Goal: Use online tool/utility: Utilize a website feature to perform a specific function

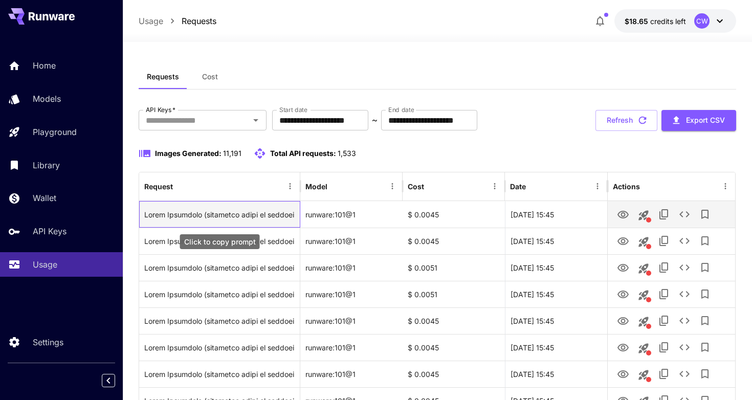
click at [230, 208] on div "Click to copy prompt" at bounding box center [219, 215] width 150 height 26
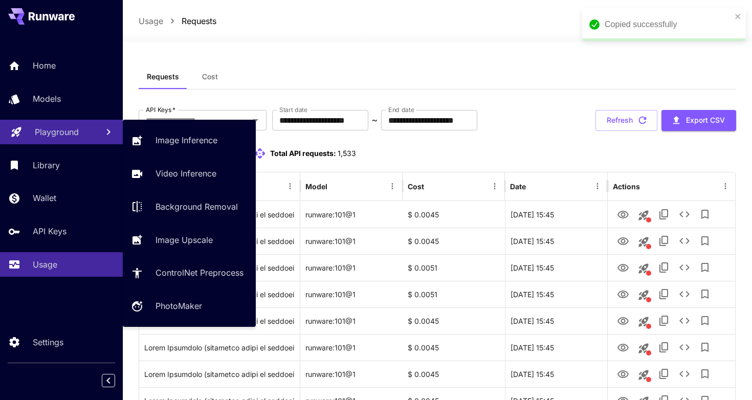
click at [55, 139] on link "Playground" at bounding box center [61, 132] width 123 height 25
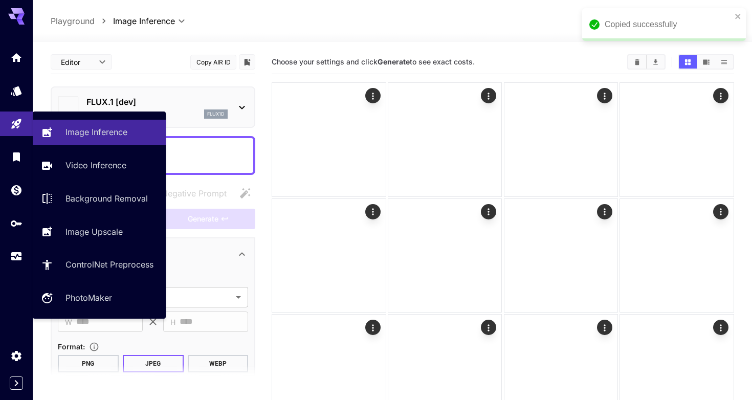
type input "**********"
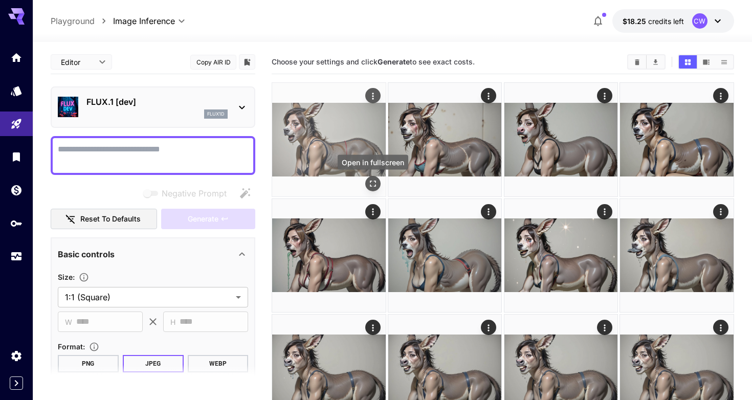
click at [368, 184] on icon "Open in fullscreen" at bounding box center [373, 184] width 10 height 10
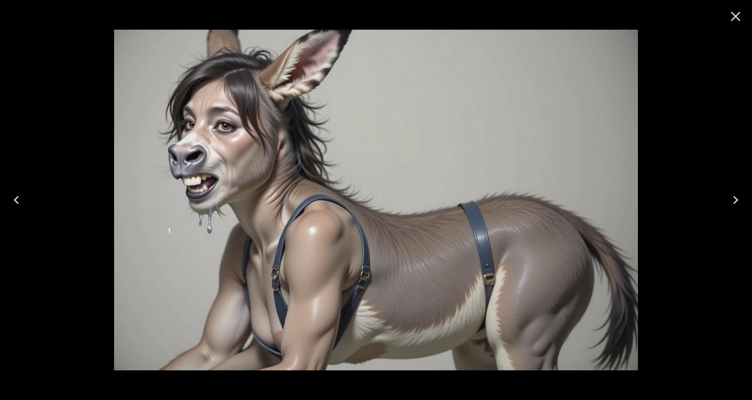
click at [733, 18] on icon "Close" at bounding box center [735, 16] width 16 height 16
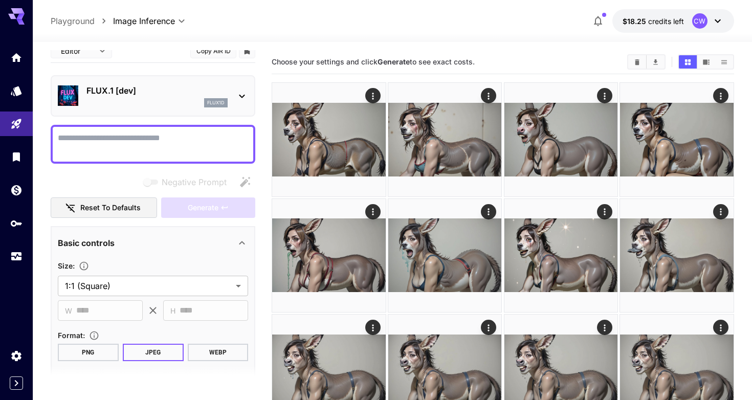
scroll to position [13, 0]
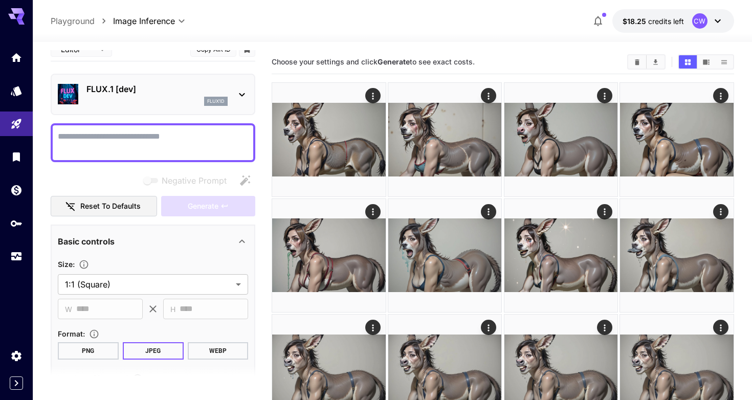
click at [102, 147] on textarea "Negative Prompt" at bounding box center [153, 142] width 190 height 25
paste textarea "**********"
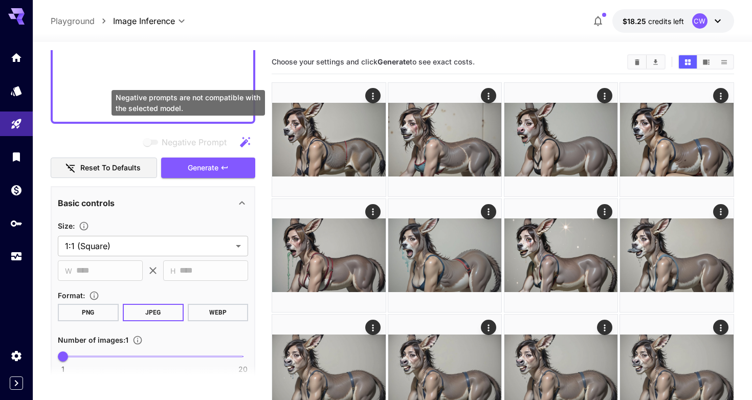
scroll to position [529, 0]
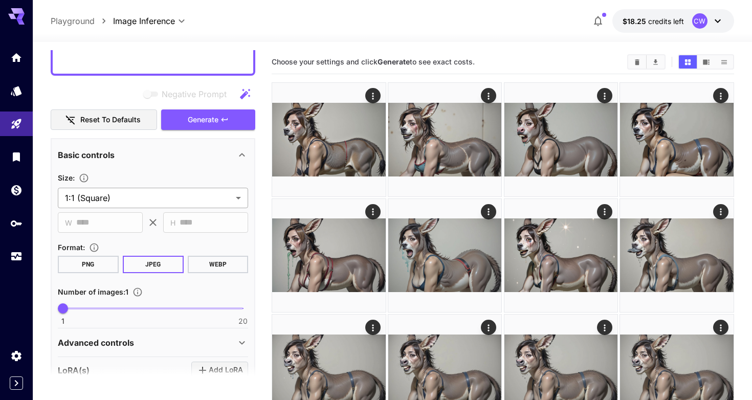
type textarea "**********"
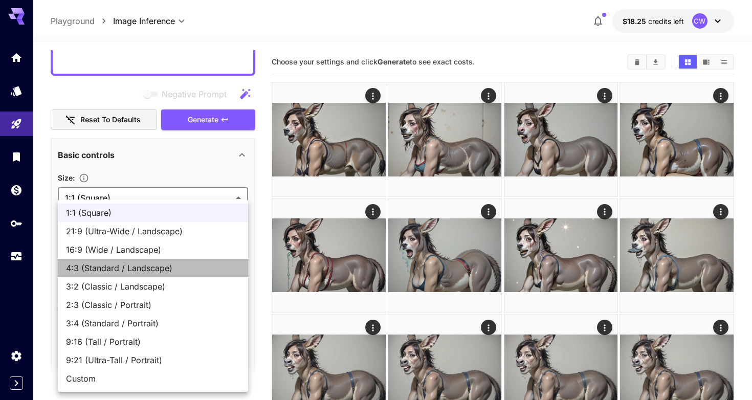
click at [121, 274] on li "4:3 (Standard / Landscape)" at bounding box center [153, 268] width 190 height 18
type input "**********"
type input "****"
type input "***"
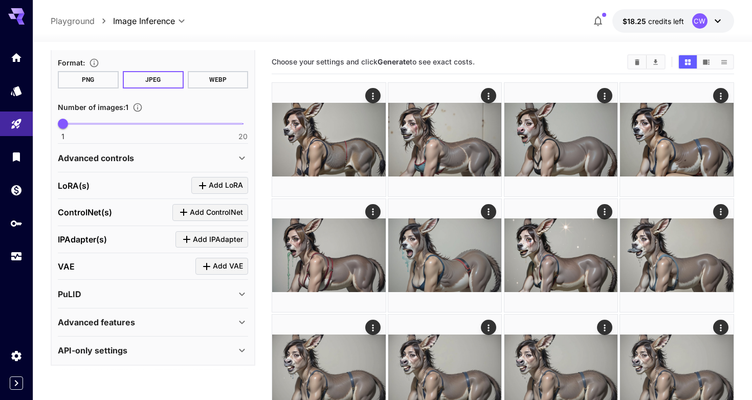
scroll to position [713, 0]
click at [206, 195] on div "[PERSON_NAME](s) Add [PERSON_NAME]" at bounding box center [153, 186] width 190 height 27
click at [202, 186] on icon "Click to add LoRA" at bounding box center [202, 186] width 12 height 12
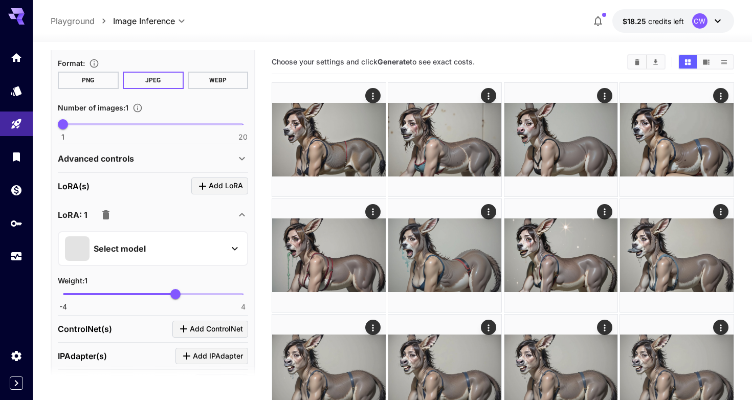
click at [141, 249] on p "Select model" at bounding box center [120, 248] width 52 height 12
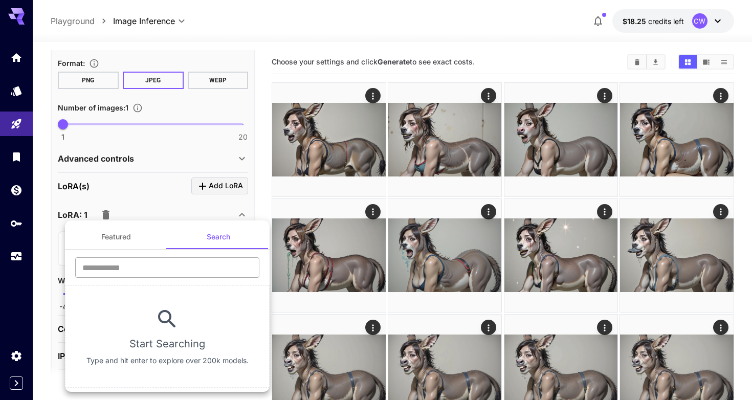
click at [117, 263] on input "text" at bounding box center [167, 267] width 184 height 20
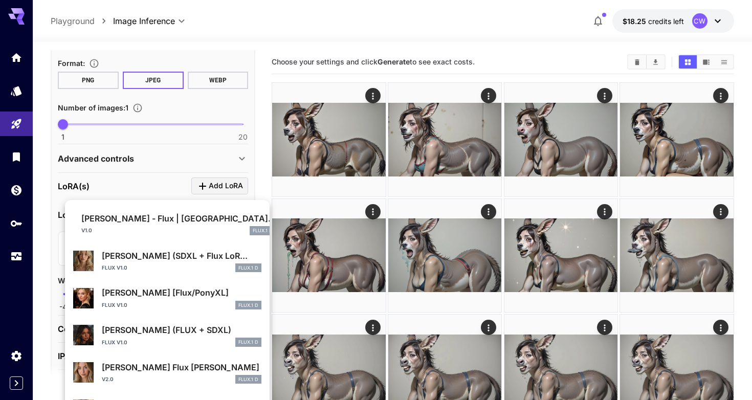
scroll to position [63, 0]
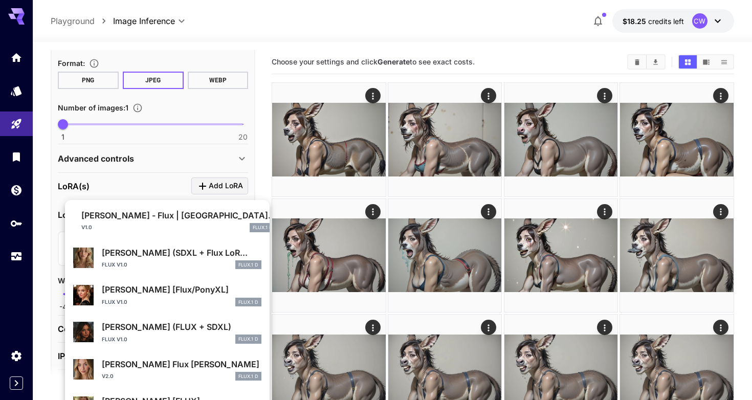
type input "**********"
click at [136, 360] on p "[PERSON_NAME] Flux [PERSON_NAME]" at bounding box center [182, 364] width 160 height 12
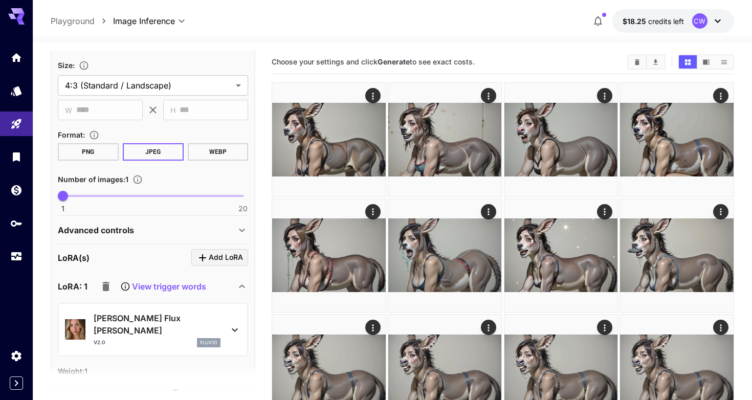
scroll to position [655, 0]
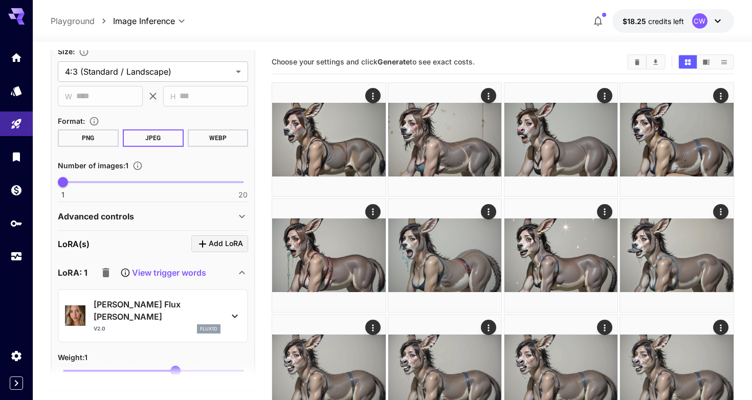
click at [153, 220] on div "Advanced controls" at bounding box center [147, 216] width 178 height 12
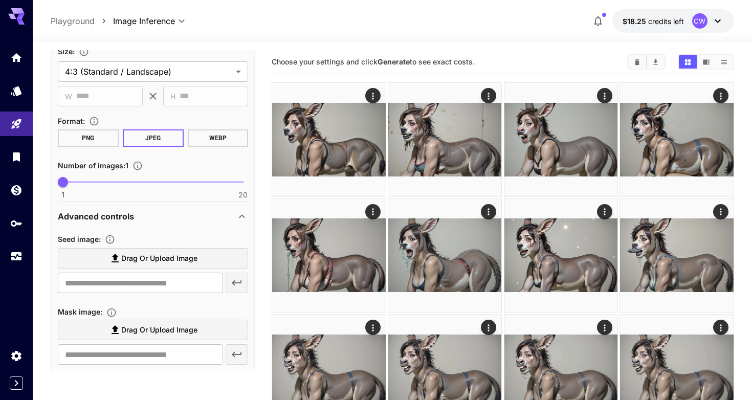
click at [118, 249] on label "Drag or upload image" at bounding box center [153, 258] width 190 height 21
click at [0, 0] on input "Drag or upload image" at bounding box center [0, 0] width 0 height 0
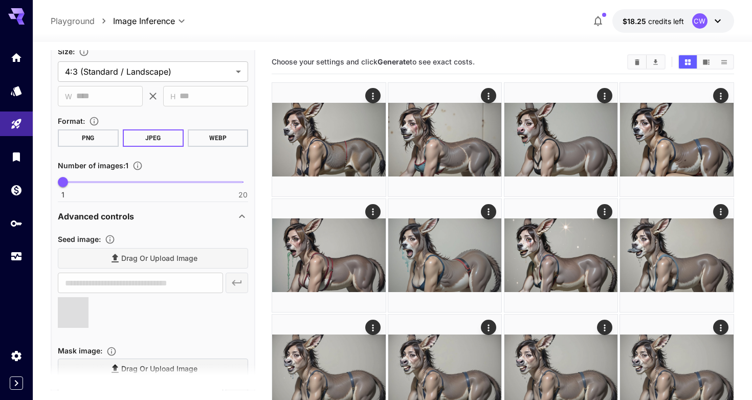
type input "**********"
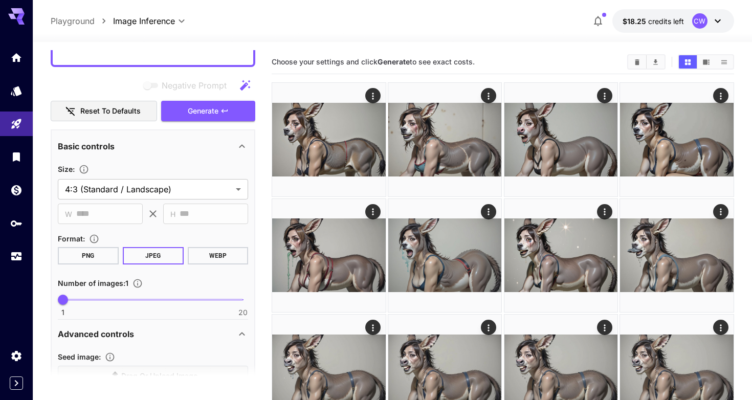
scroll to position [481, 0]
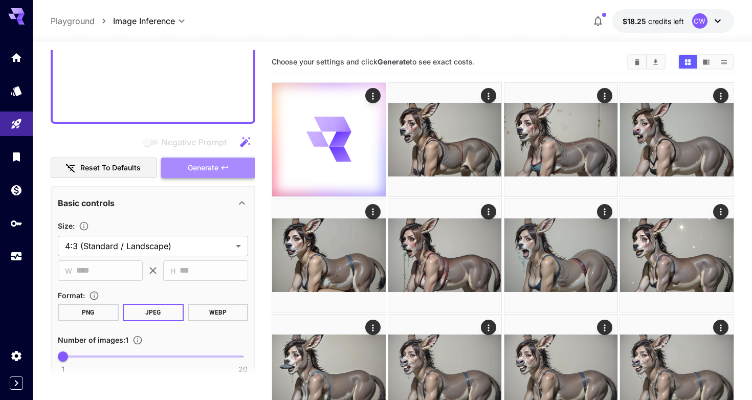
click at [173, 164] on button "Generate" at bounding box center [208, 168] width 94 height 21
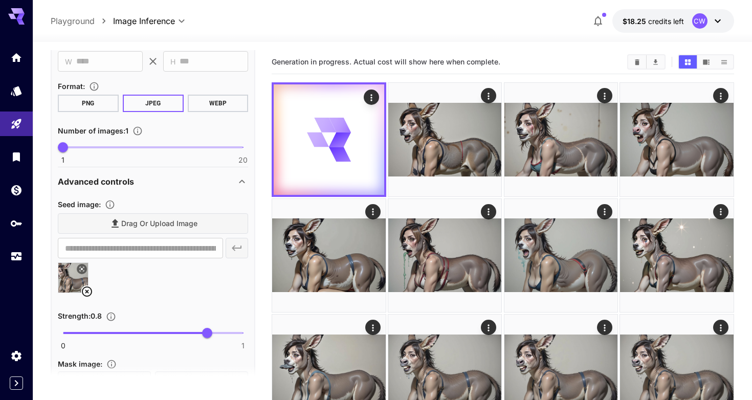
scroll to position [710, 0]
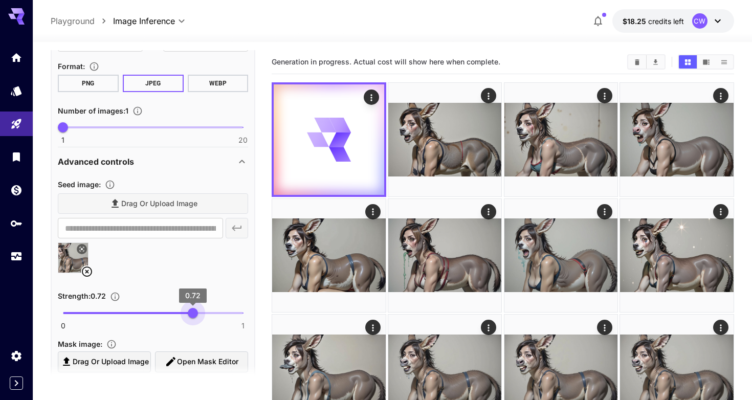
click at [192, 311] on span "0 1 0.72" at bounding box center [153, 312] width 180 height 15
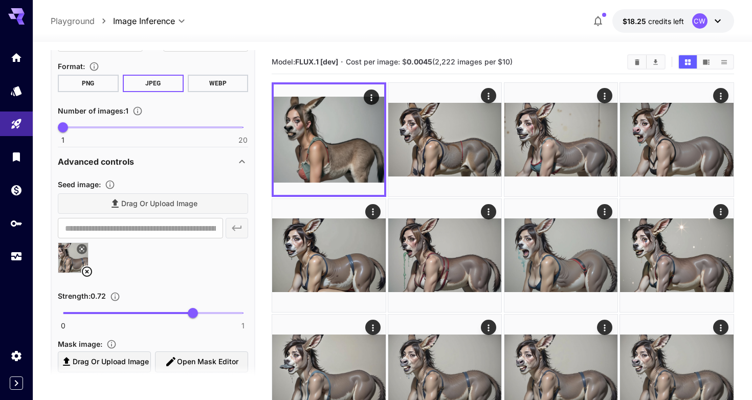
type input "****"
click at [122, 310] on span "0 1 0.72" at bounding box center [153, 312] width 180 height 15
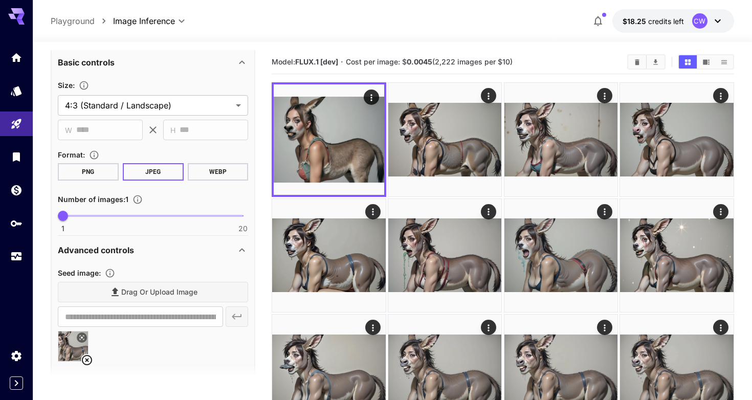
scroll to position [574, 0]
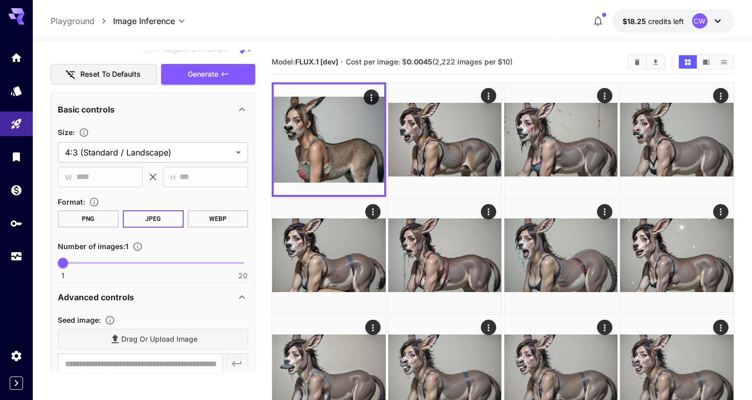
type input "*"
click at [130, 262] on span at bounding box center [153, 263] width 180 height 2
click at [208, 80] on span "Generate" at bounding box center [203, 74] width 31 height 13
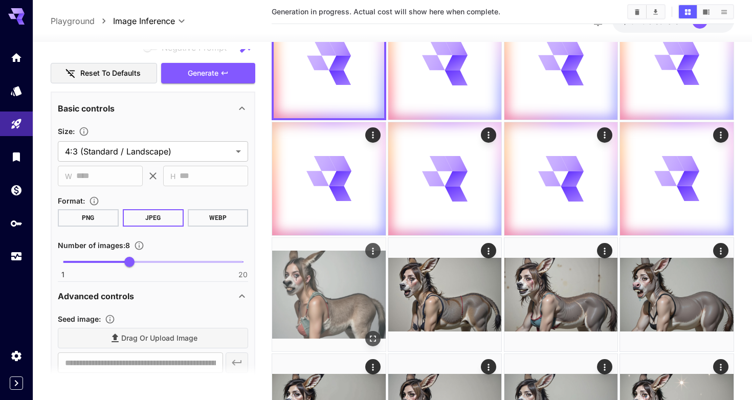
scroll to position [84, 0]
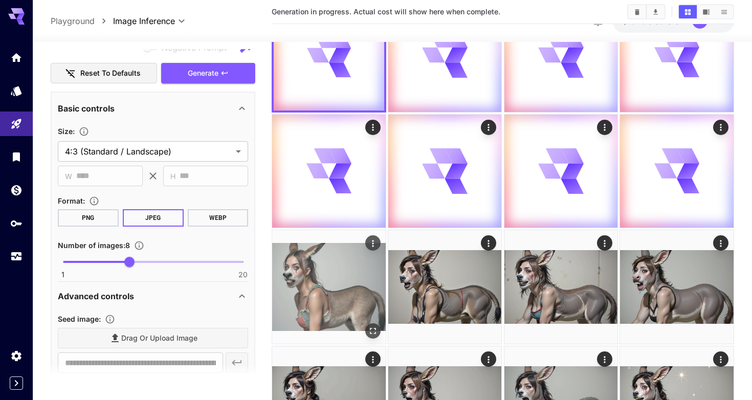
click at [332, 269] on img at bounding box center [329, 287] width 114 height 114
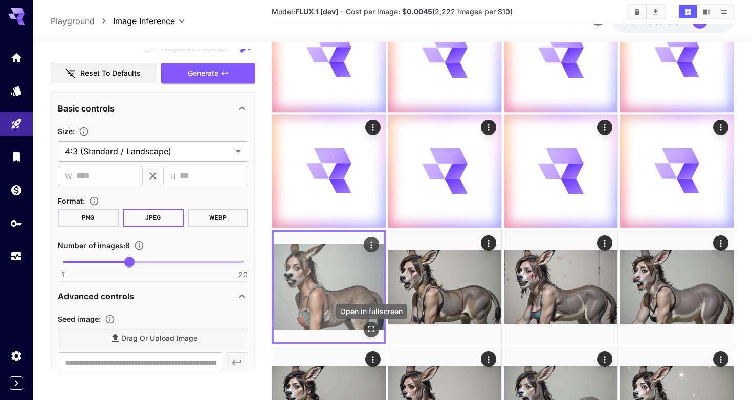
click at [372, 332] on icon "Open in fullscreen" at bounding box center [371, 329] width 10 height 10
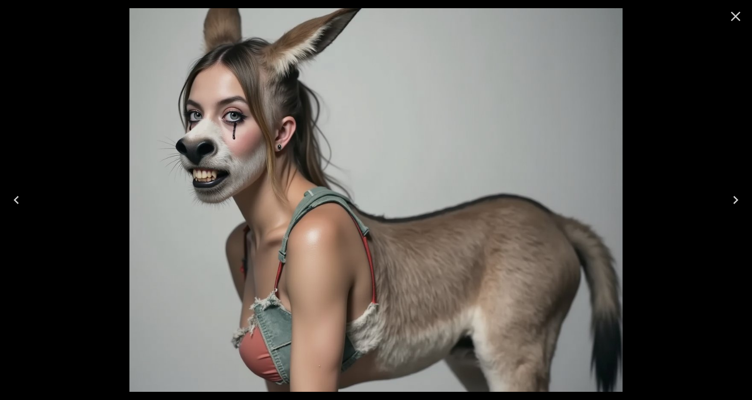
click at [734, 18] on icon "Close" at bounding box center [736, 17] width 10 height 10
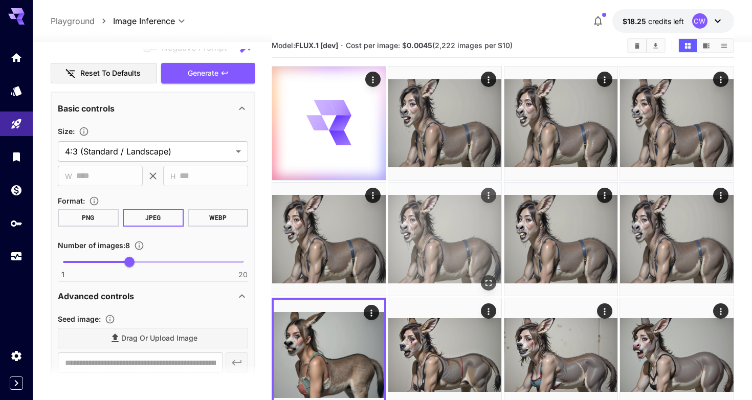
scroll to position [15, 0]
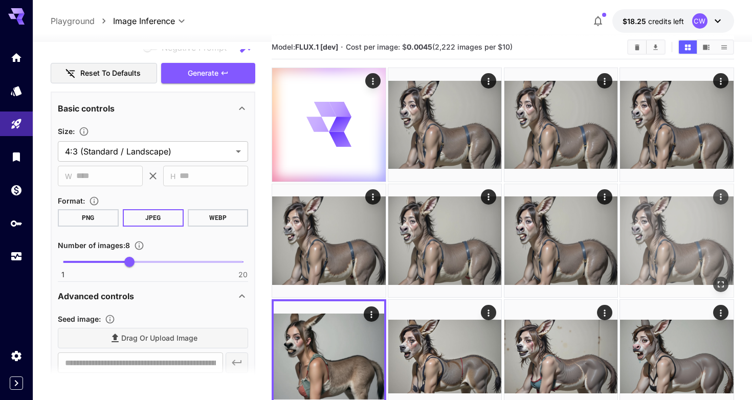
click at [689, 243] on img at bounding box center [677, 241] width 114 height 114
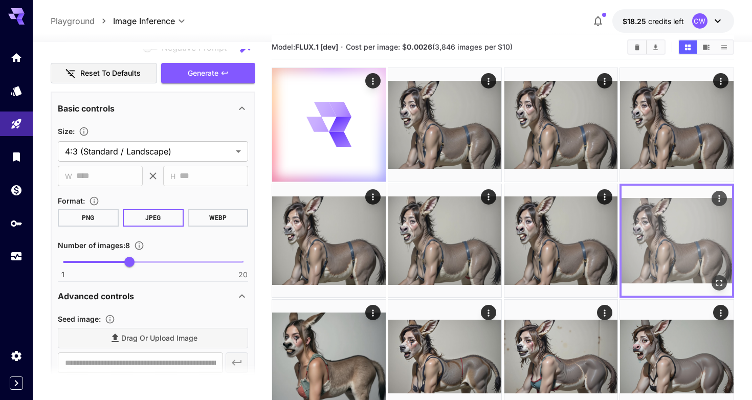
click at [719, 285] on icon "Open in fullscreen" at bounding box center [719, 283] width 10 height 10
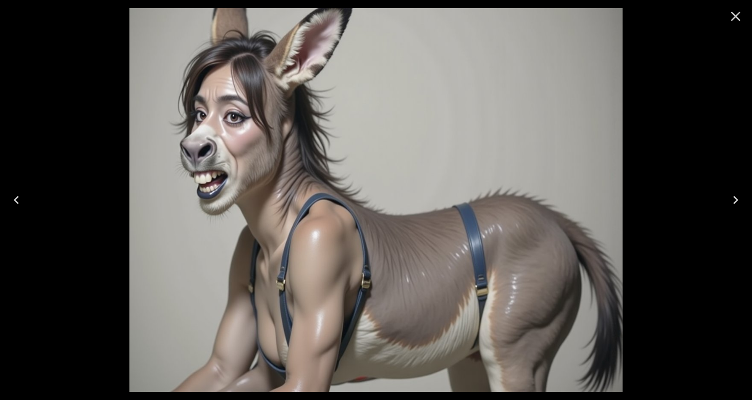
click at [727, 17] on button "Close" at bounding box center [735, 16] width 25 height 25
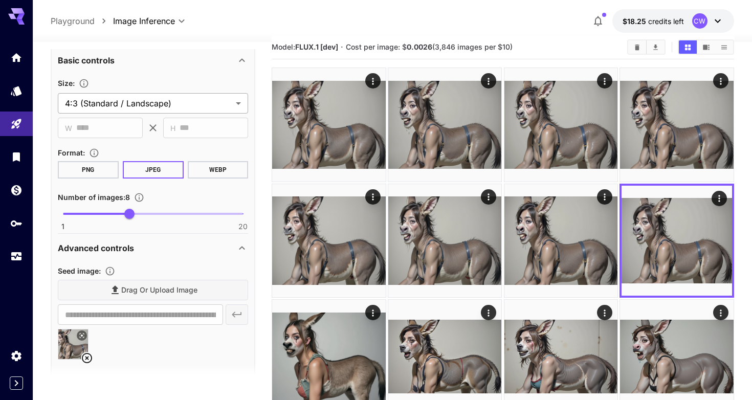
scroll to position [611, 0]
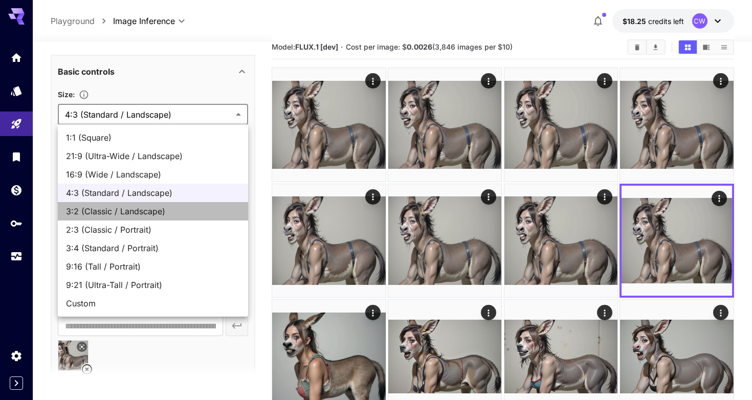
click at [141, 209] on span "3:2 (Classic / Landscape)" at bounding box center [153, 211] width 174 height 12
type input "**********"
type input "****"
type input "***"
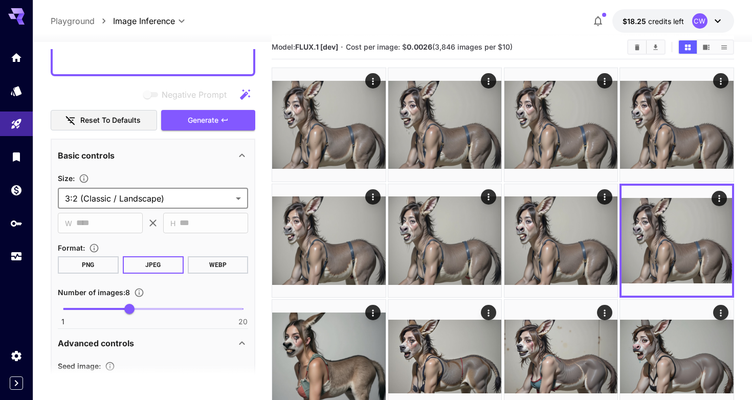
scroll to position [501, 0]
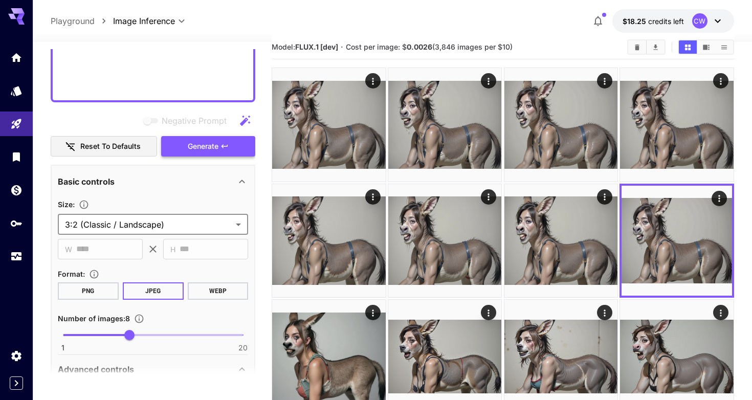
click at [193, 141] on span "Generate" at bounding box center [203, 146] width 31 height 13
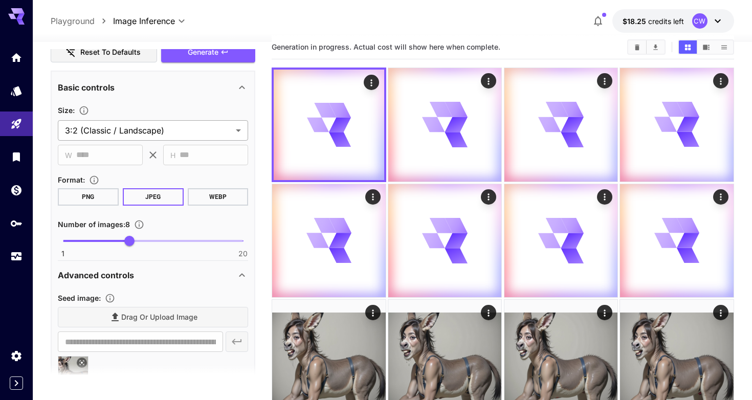
scroll to position [701, 0]
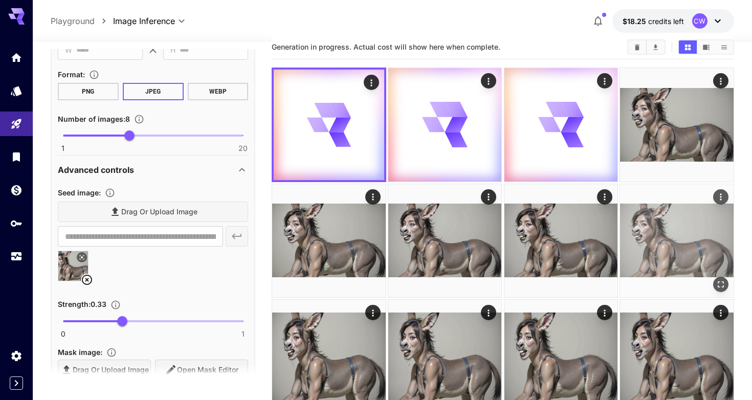
click at [692, 231] on img at bounding box center [677, 241] width 114 height 114
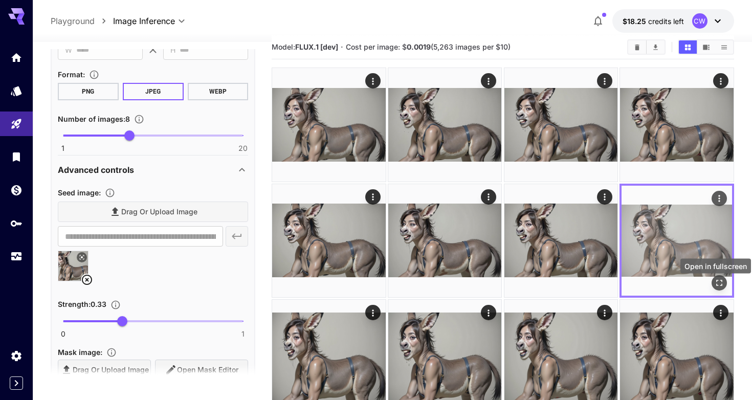
click at [722, 288] on icon "Open in fullscreen" at bounding box center [719, 283] width 10 height 10
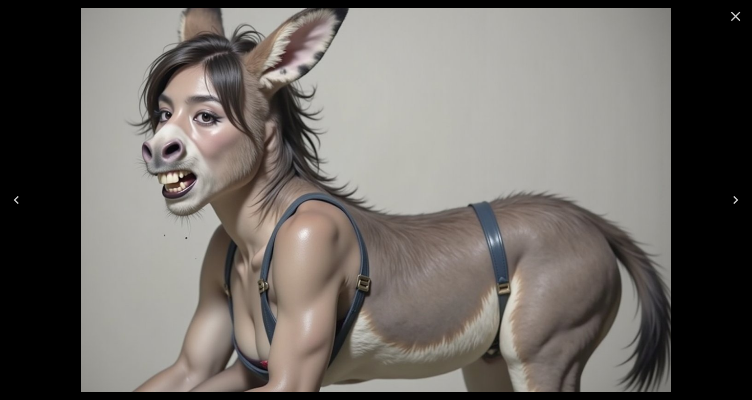
click at [736, 20] on icon "Close" at bounding box center [735, 16] width 16 height 16
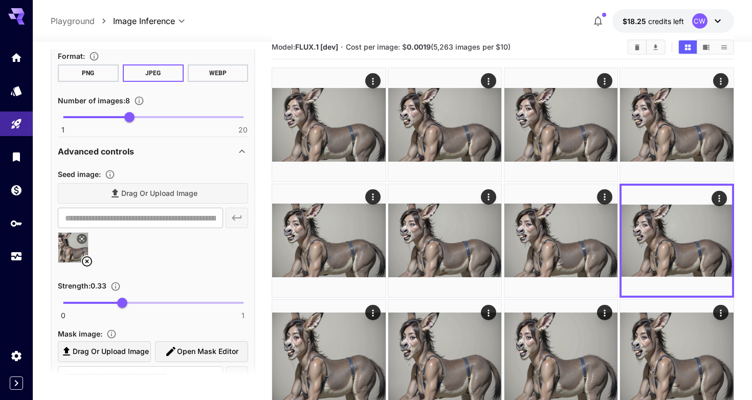
scroll to position [744, 0]
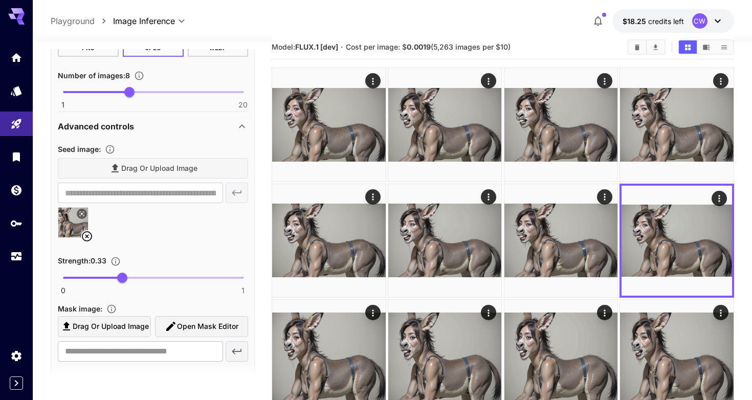
type input "****"
click at [191, 279] on span "0 1 0.33" at bounding box center [153, 277] width 180 height 15
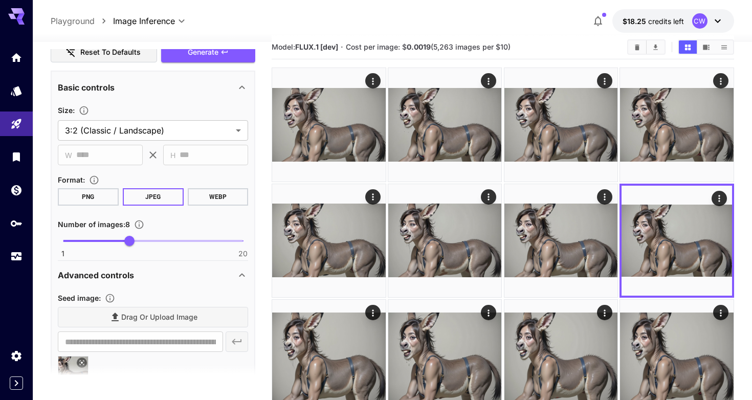
scroll to position [585, 0]
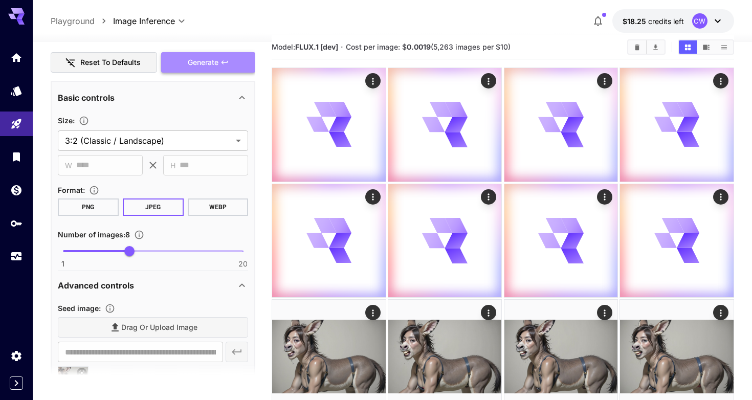
click at [195, 71] on button "Generate" at bounding box center [208, 62] width 94 height 21
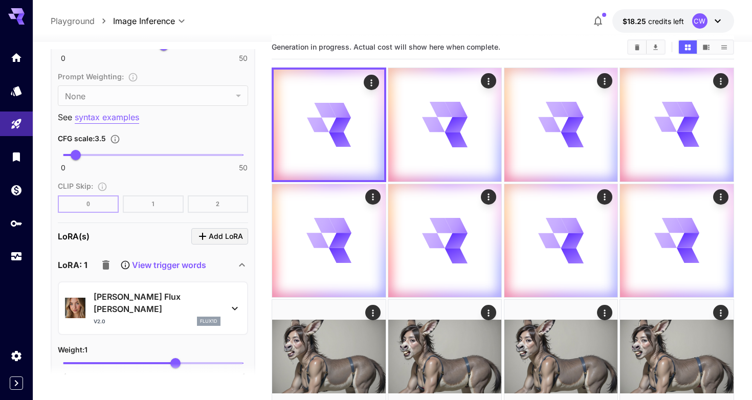
scroll to position [1315, 0]
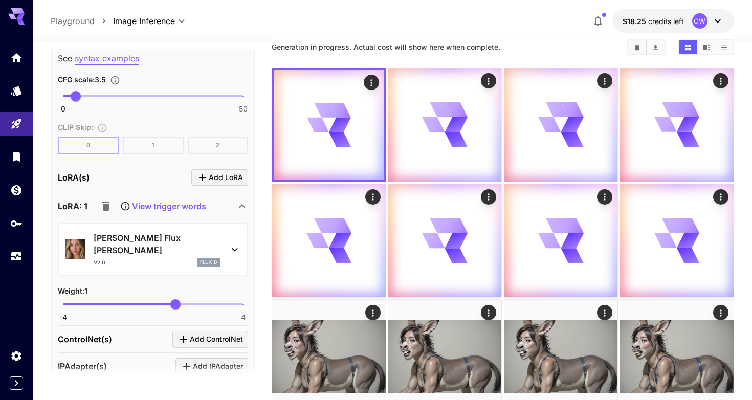
click at [209, 173] on span "Add LoRA" at bounding box center [226, 177] width 34 height 13
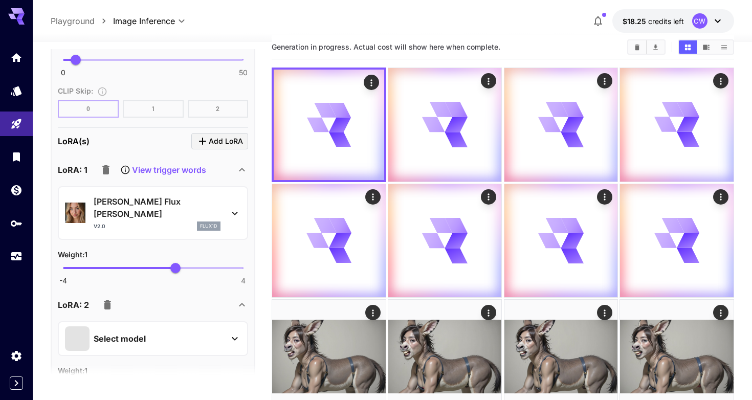
scroll to position [1404, 0]
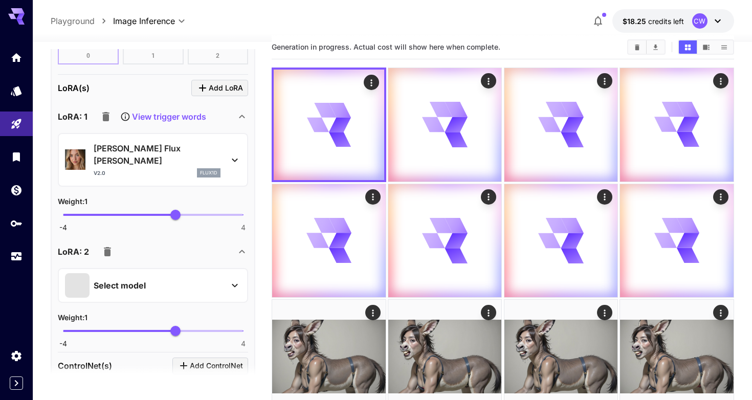
click at [157, 273] on div "Select model" at bounding box center [145, 285] width 160 height 25
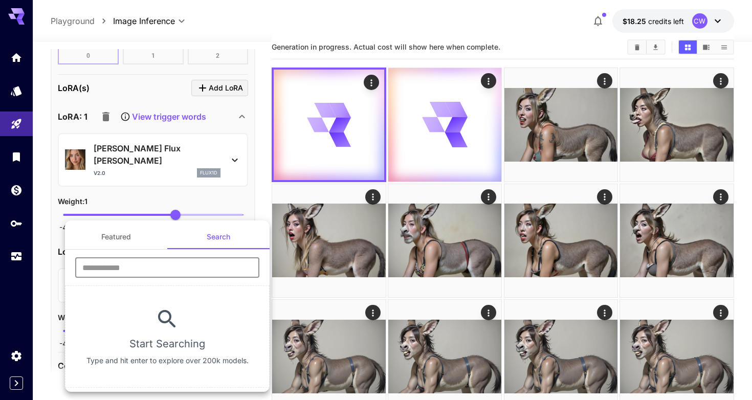
click at [150, 271] on input "text" at bounding box center [167, 267] width 184 height 20
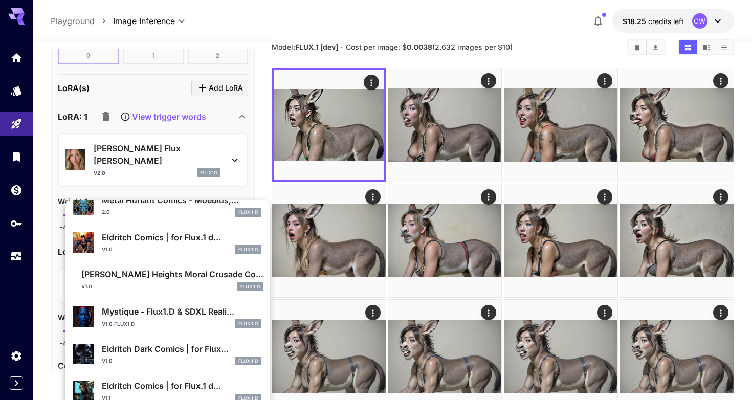
scroll to position [376, 0]
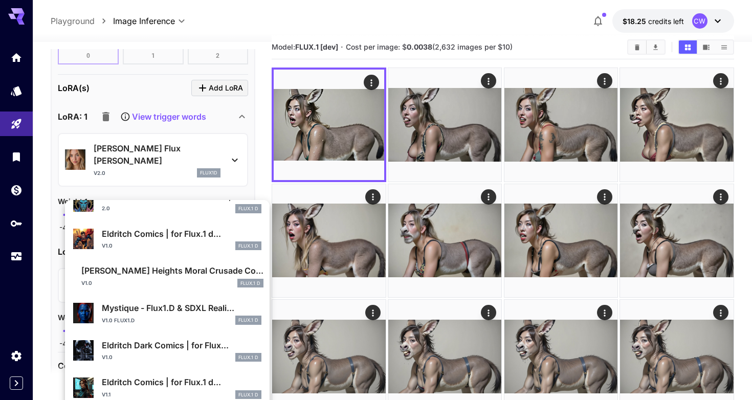
type input "*****"
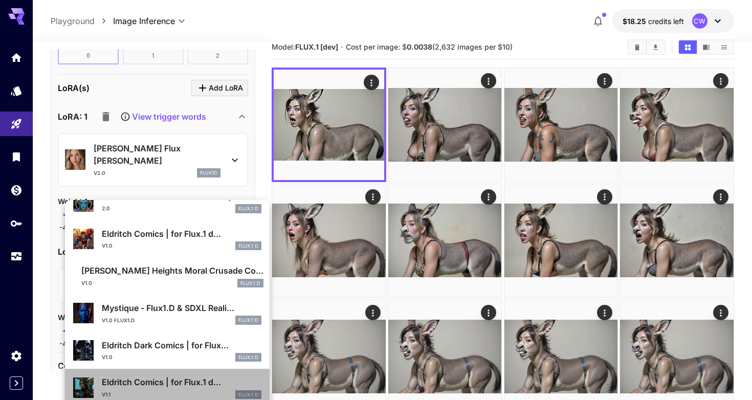
click at [126, 380] on p "Eldritch Comics | for Flux.1 d..." at bounding box center [182, 382] width 160 height 12
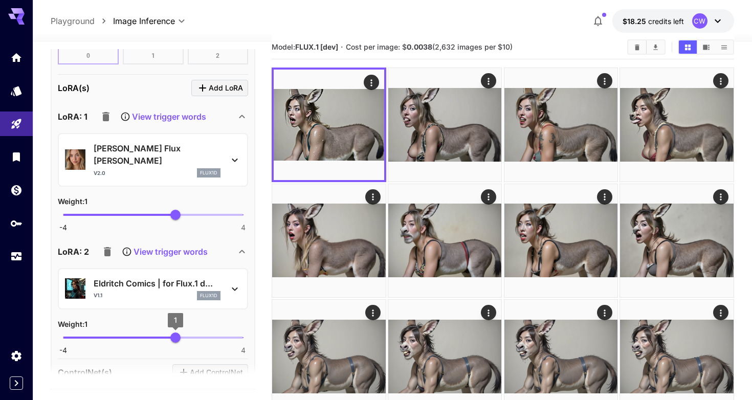
type input "****"
click at [170, 332] on span "1" at bounding box center [175, 337] width 10 height 10
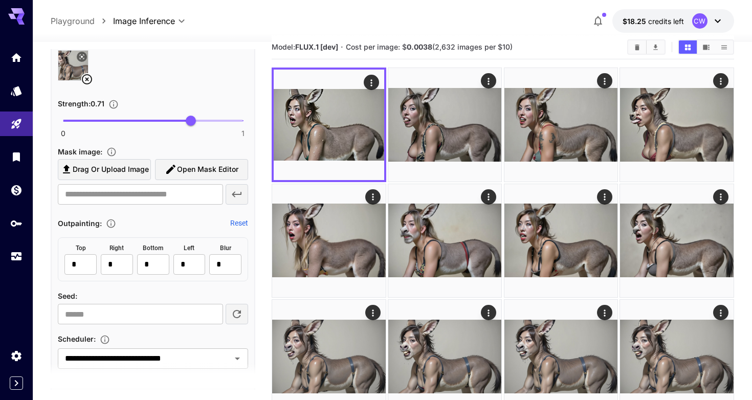
scroll to position [857, 0]
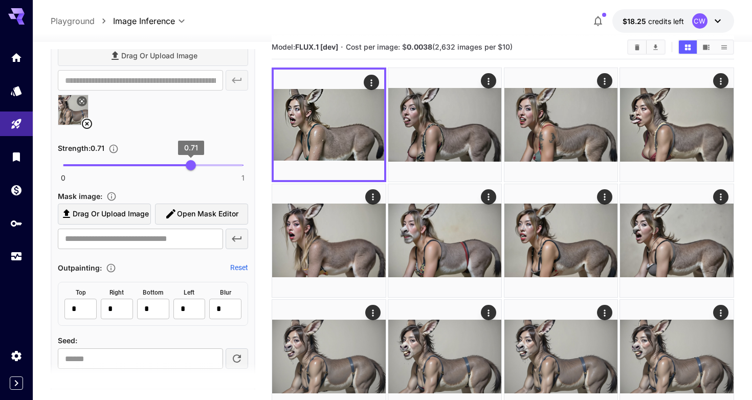
type input "****"
click at [196, 163] on span "0.71" at bounding box center [191, 165] width 10 height 10
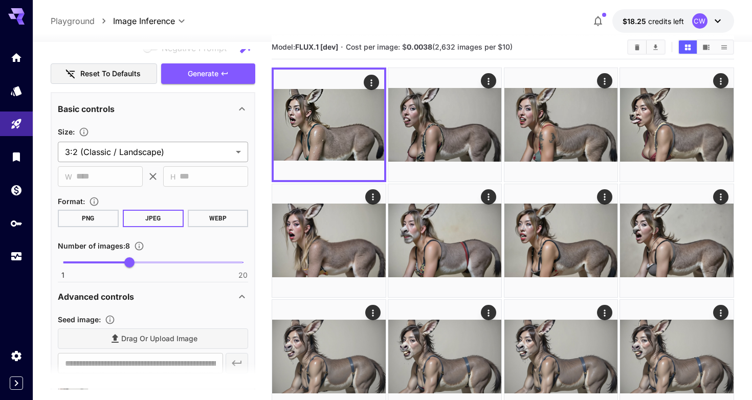
scroll to position [537, 0]
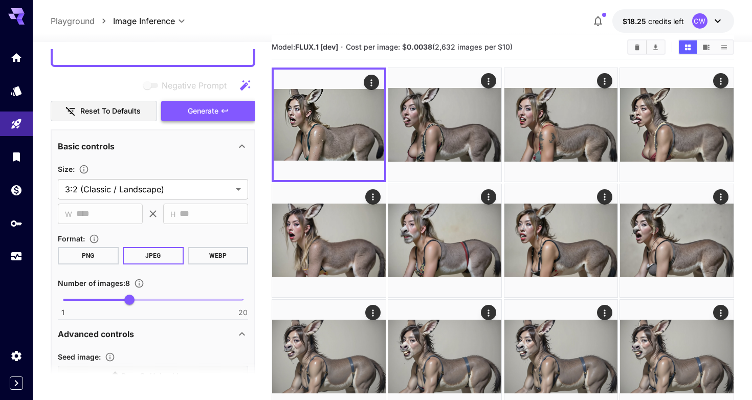
click at [181, 106] on button "Generate" at bounding box center [208, 111] width 94 height 21
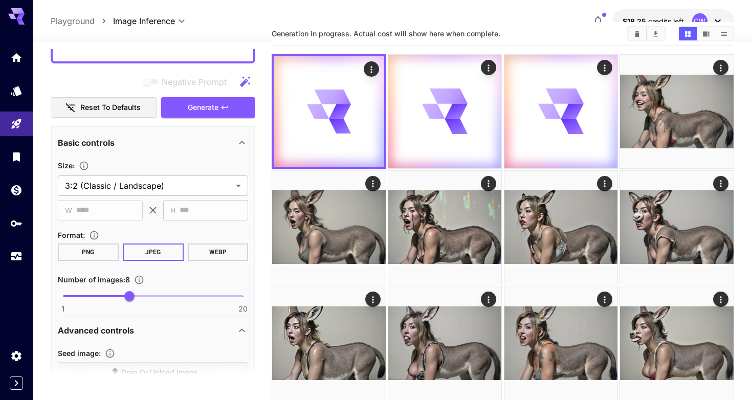
scroll to position [541, 0]
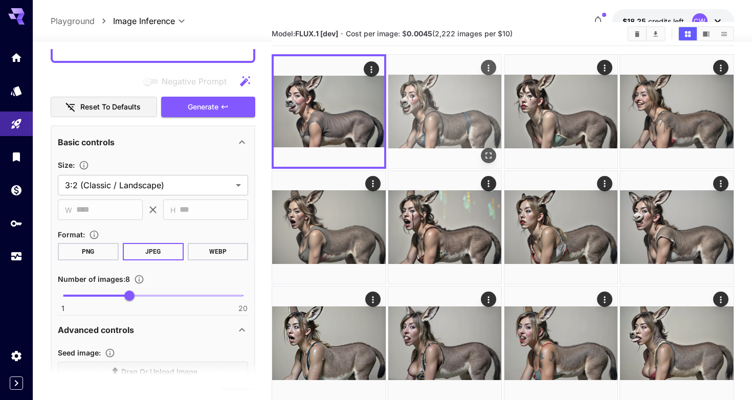
click at [443, 118] on img at bounding box center [445, 112] width 114 height 114
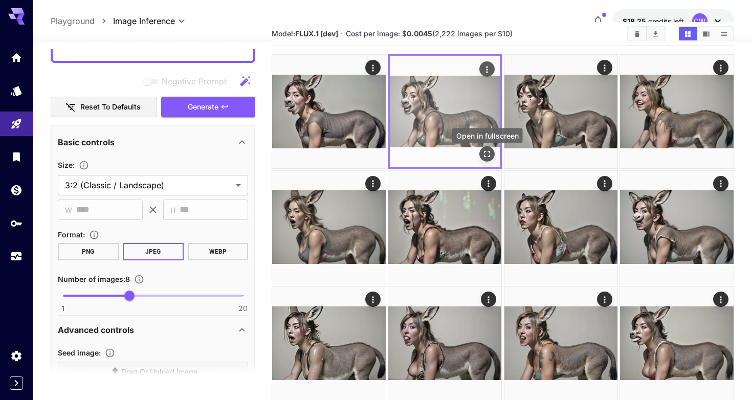
click at [489, 157] on icon "Open in fullscreen" at bounding box center [487, 154] width 10 height 10
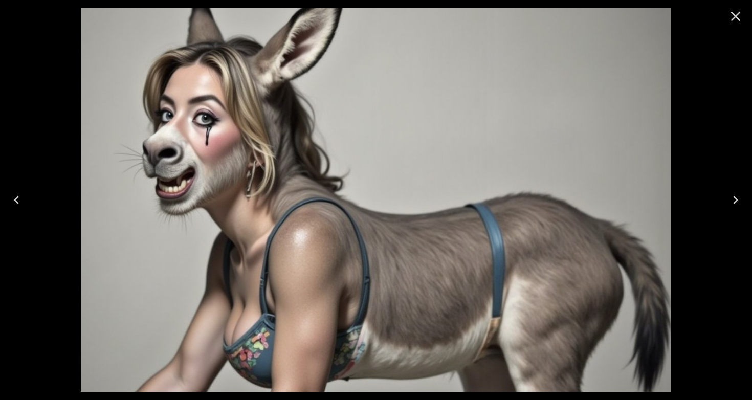
scroll to position [541, 0]
click at [731, 19] on icon "Close" at bounding box center [735, 16] width 16 height 16
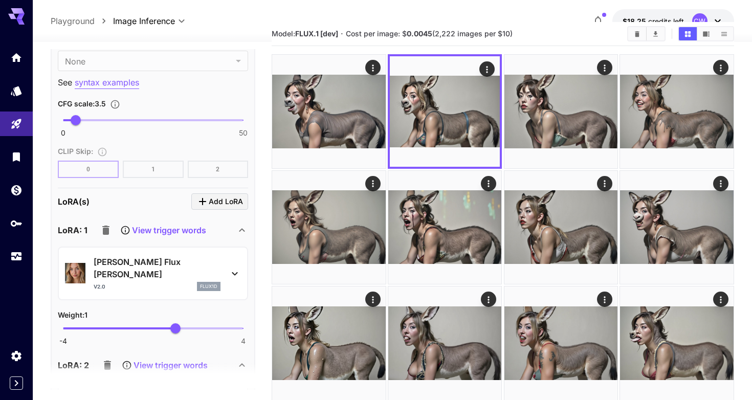
scroll to position [1291, 0]
click at [201, 199] on icon "Click to add LoRA" at bounding box center [202, 201] width 12 height 12
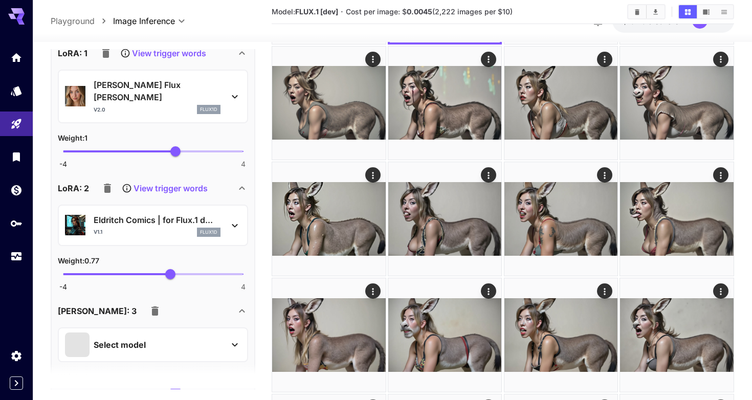
scroll to position [1485, 0]
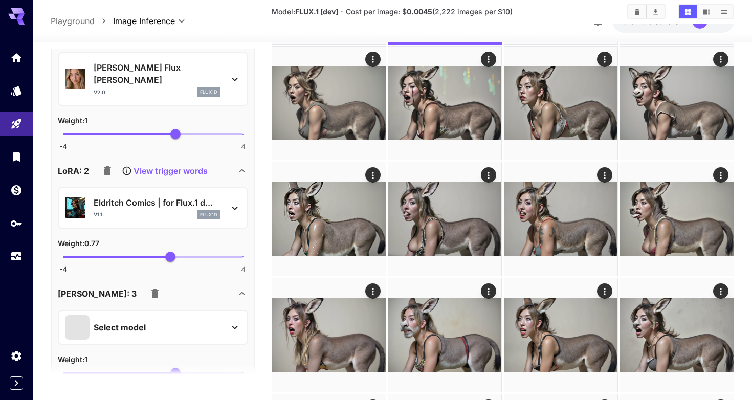
click at [176, 321] on div "Select model" at bounding box center [145, 327] width 160 height 25
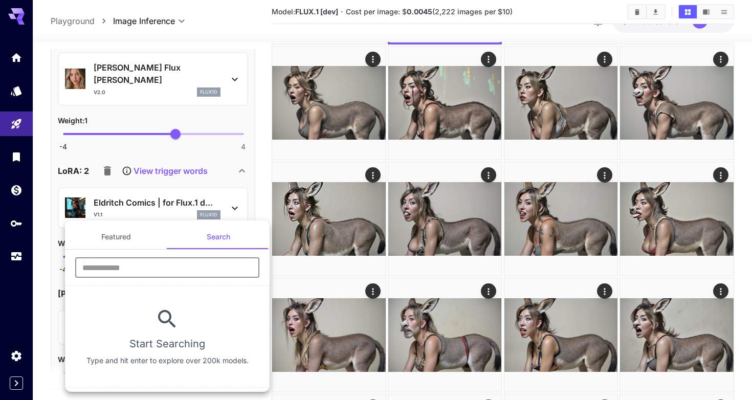
click at [154, 262] on input "text" at bounding box center [167, 267] width 184 height 20
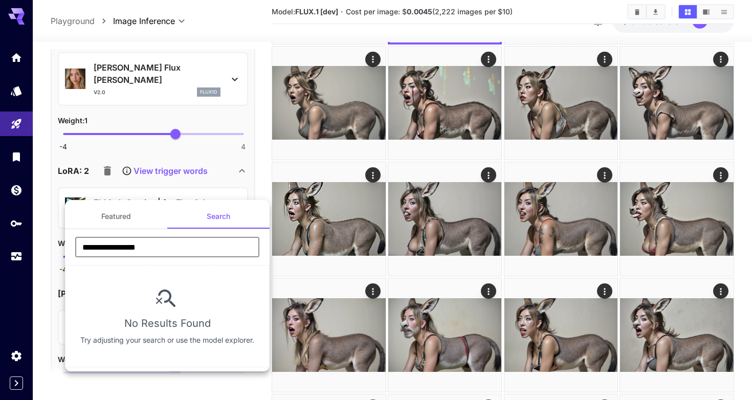
drag, startPoint x: 112, startPoint y: 247, endPoint x: 153, endPoint y: 247, distance: 41.4
click at [153, 247] on input "**********" at bounding box center [167, 247] width 184 height 20
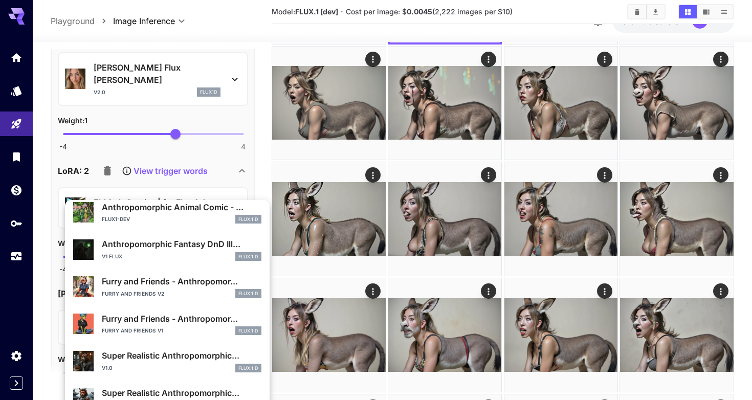
scroll to position [106, 0]
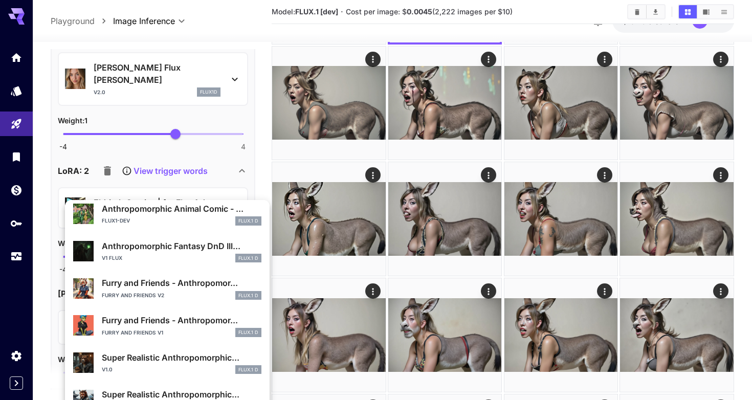
type input "*******"
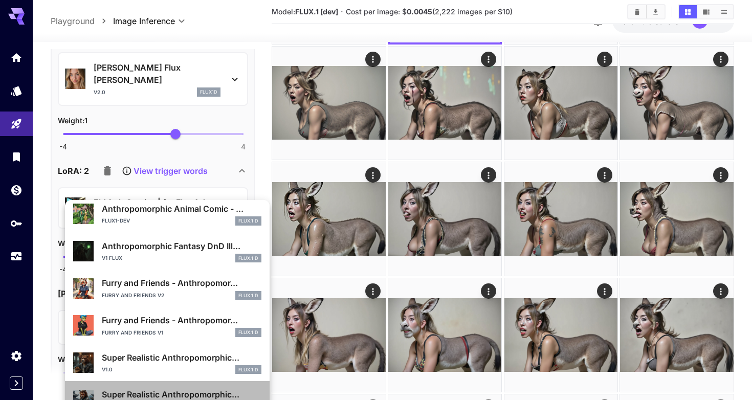
click at [144, 386] on div "Super Realistic Anthropomorphic... v2.0 FLUX.1 D" at bounding box center [167, 399] width 188 height 31
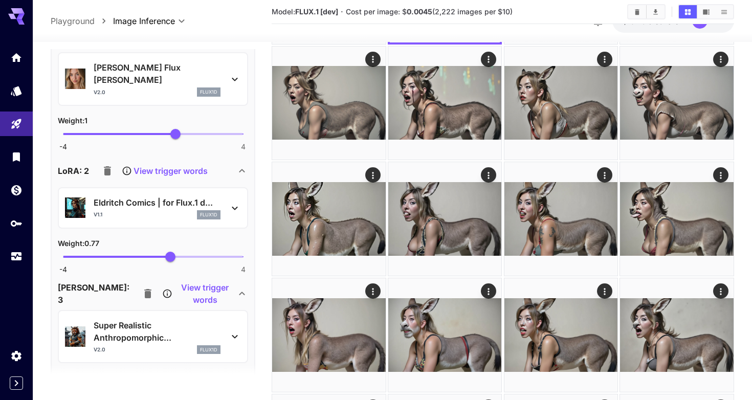
click at [193, 319] on p "Super Realistic Anthropomorphic..." at bounding box center [157, 331] width 127 height 25
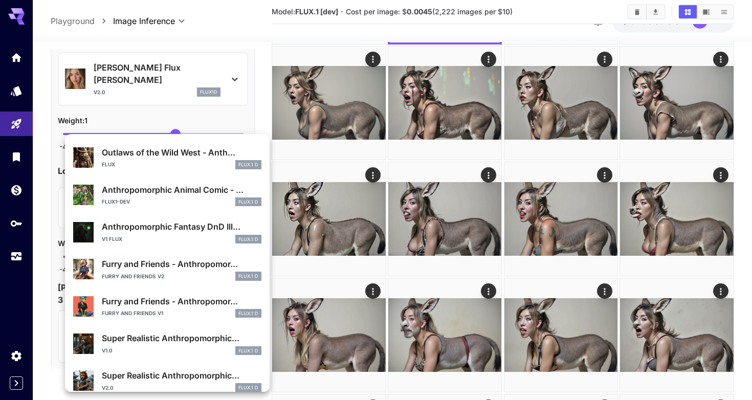
scroll to position [62, 0]
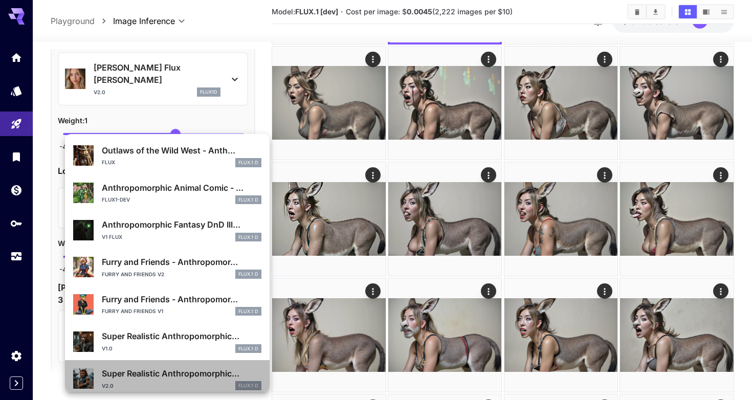
click at [162, 363] on div "Super Realistic Anthropomorphic... v2.0 FLUX.1 D" at bounding box center [167, 378] width 188 height 31
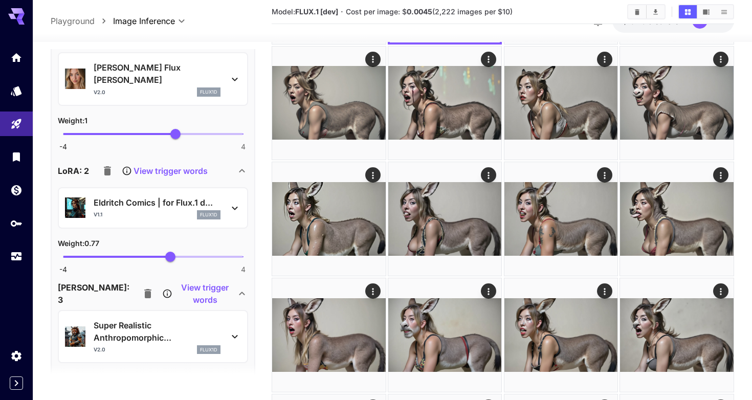
click at [172, 327] on p "Super Realistic Anthropomorphic..." at bounding box center [157, 331] width 127 height 25
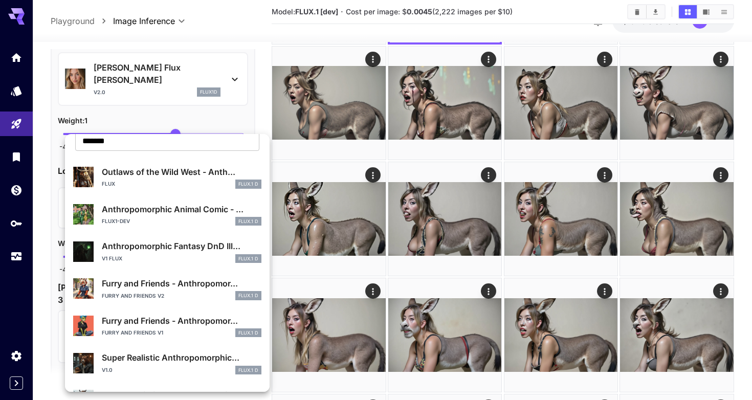
scroll to position [42, 0]
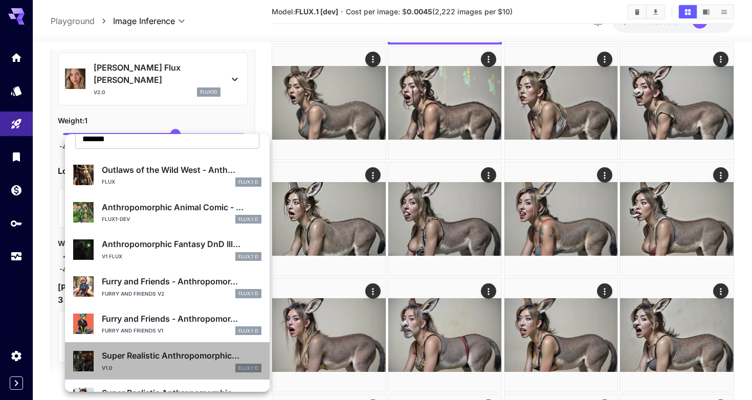
click at [142, 357] on p "Super Realistic Anthropomorphic..." at bounding box center [182, 355] width 160 height 12
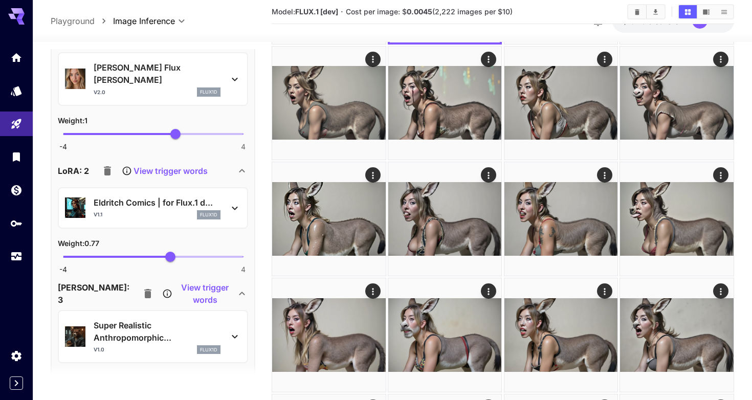
scroll to position [1501, 0]
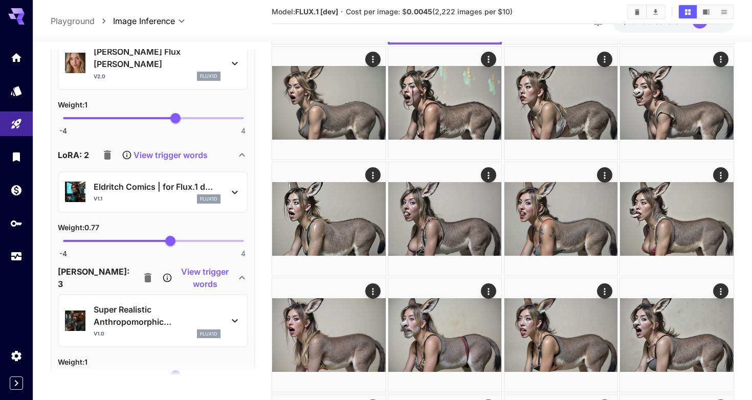
type input "****"
click at [167, 370] on span "0.63" at bounding box center [167, 375] width 10 height 10
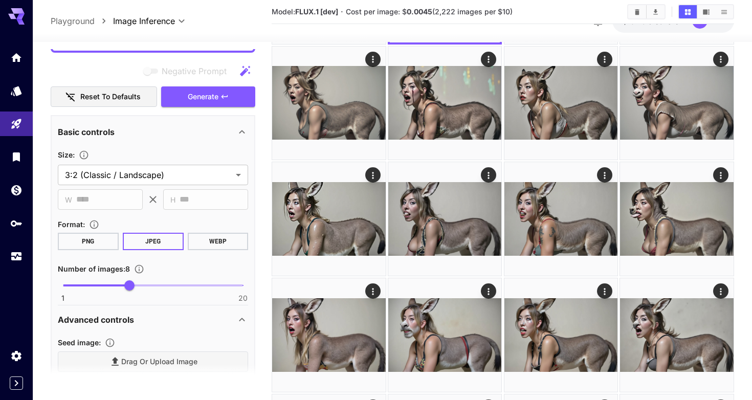
scroll to position [449, 0]
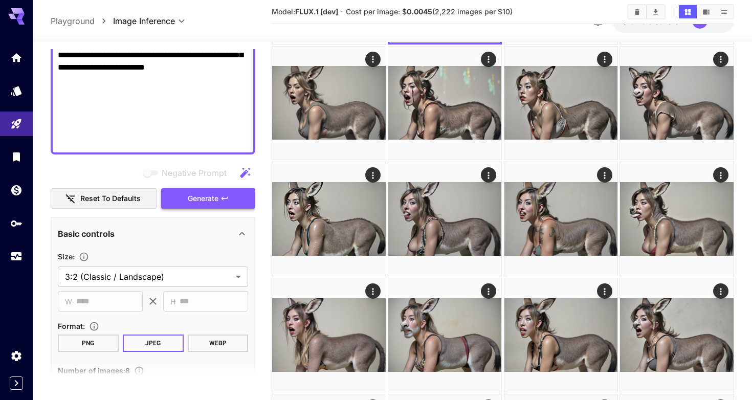
click at [185, 192] on button "Generate" at bounding box center [208, 198] width 94 height 21
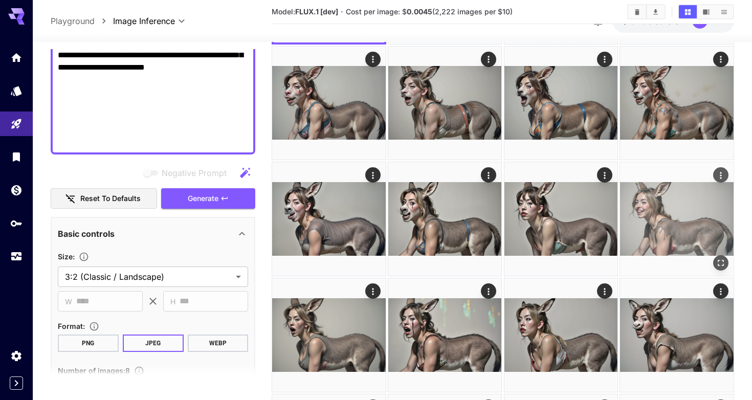
click at [628, 223] on img at bounding box center [677, 219] width 114 height 114
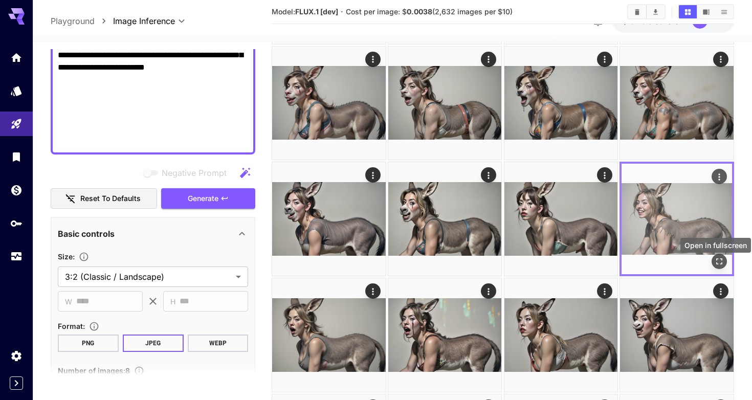
click at [715, 263] on icon "Open in fullscreen" at bounding box center [719, 261] width 10 height 10
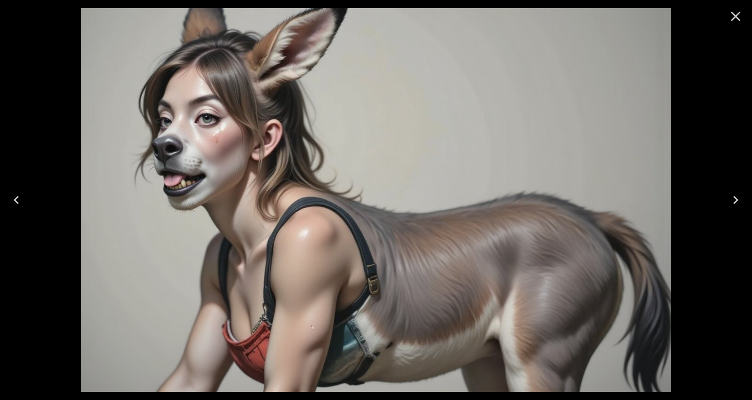
click at [733, 21] on icon "Close" at bounding box center [735, 16] width 16 height 16
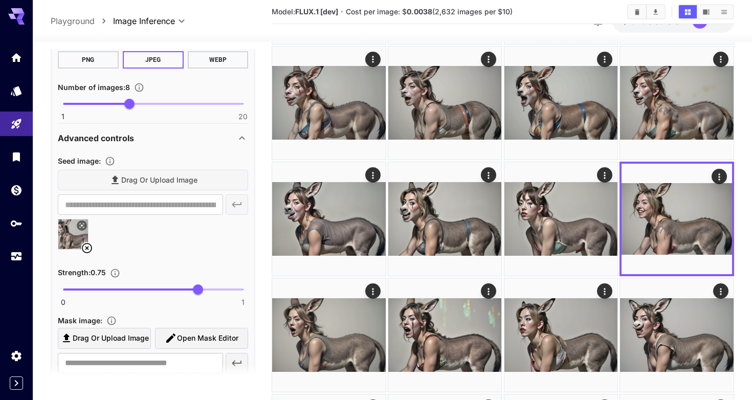
scroll to position [737, 0]
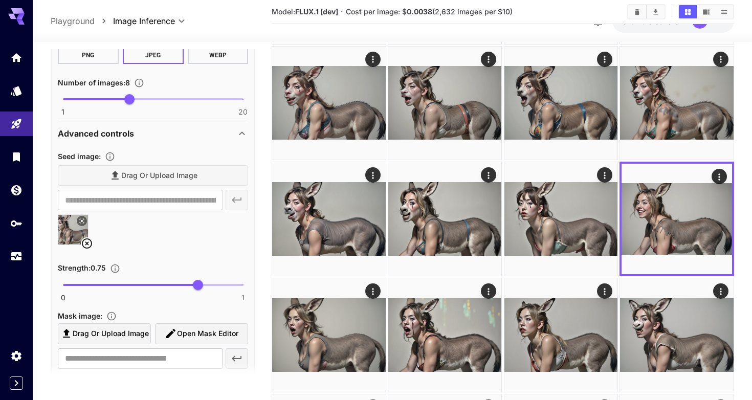
type input "****"
click at [214, 282] on span "0 1 0.75" at bounding box center [153, 284] width 180 height 15
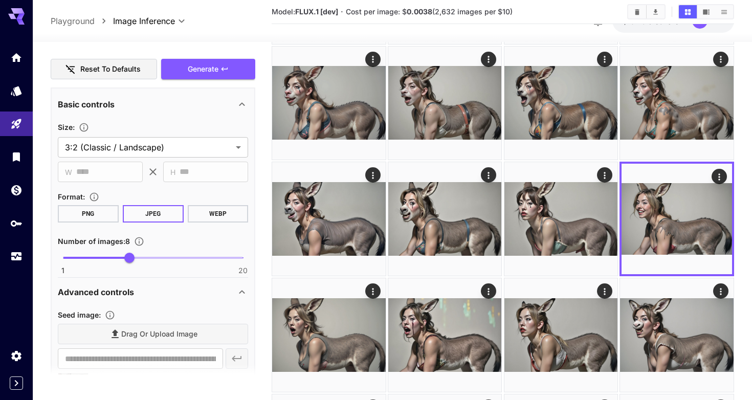
scroll to position [579, 0]
click at [201, 69] on span "Generate" at bounding box center [203, 68] width 31 height 13
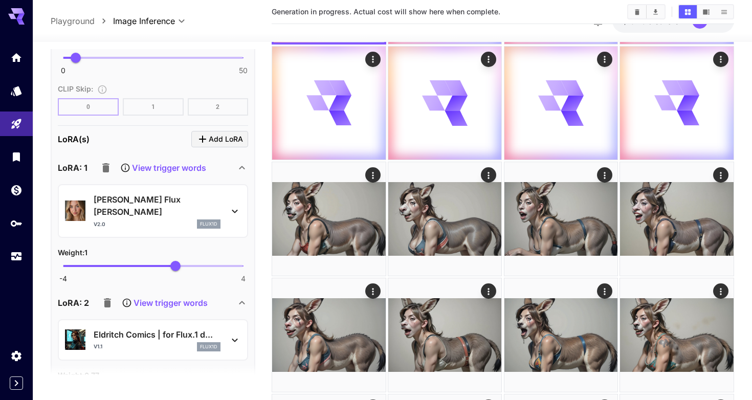
scroll to position [1359, 0]
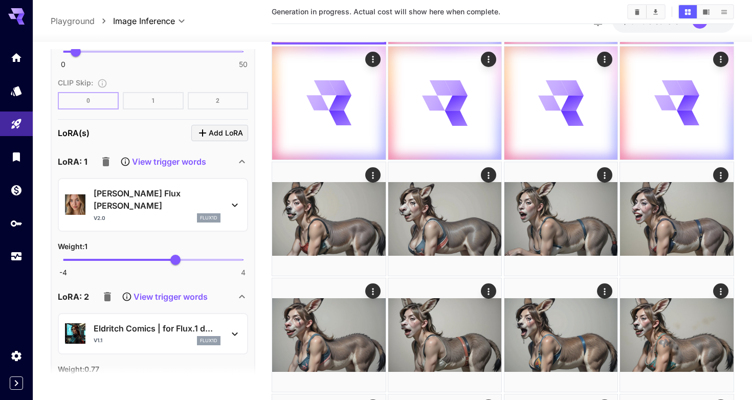
click at [135, 213] on div "v2.0 flux1d" at bounding box center [157, 217] width 127 height 9
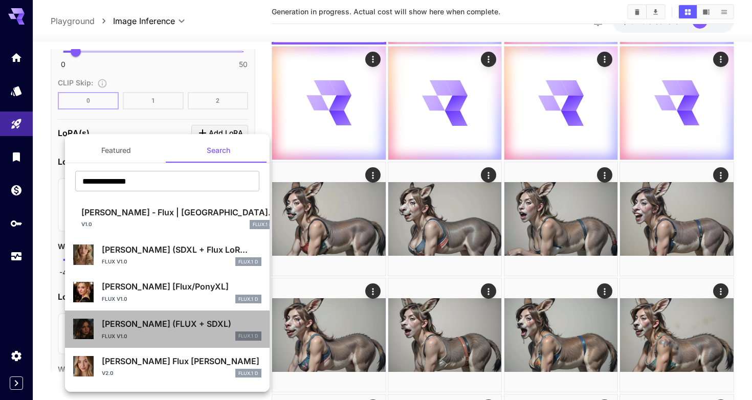
click at [130, 316] on div "Sydney Sweeney (FLUX + SDXL) FLUX v1.0 FLUX.1 D" at bounding box center [167, 329] width 188 height 31
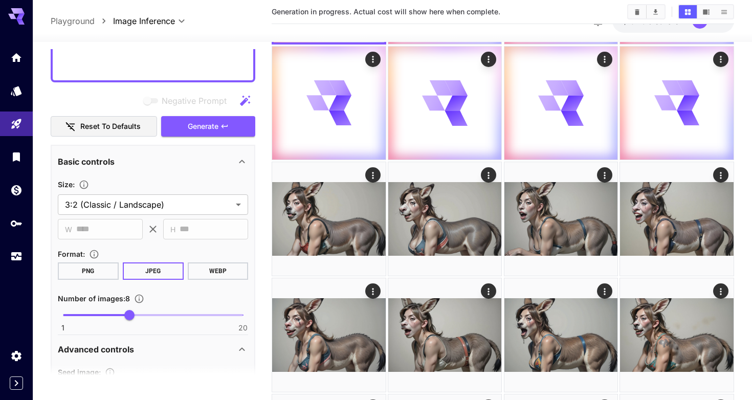
scroll to position [519, 0]
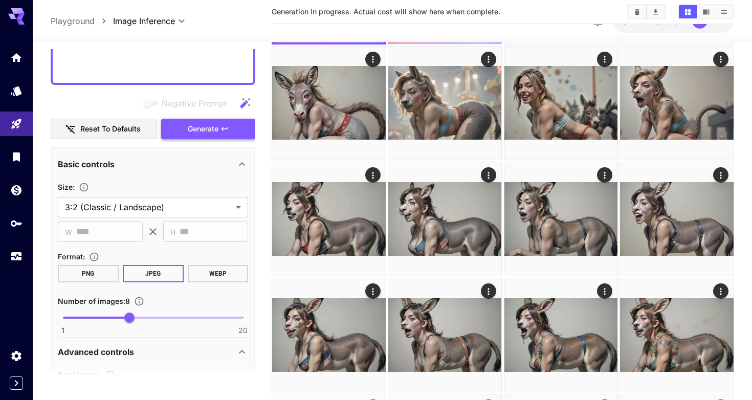
click at [182, 133] on button "Generate" at bounding box center [208, 129] width 94 height 21
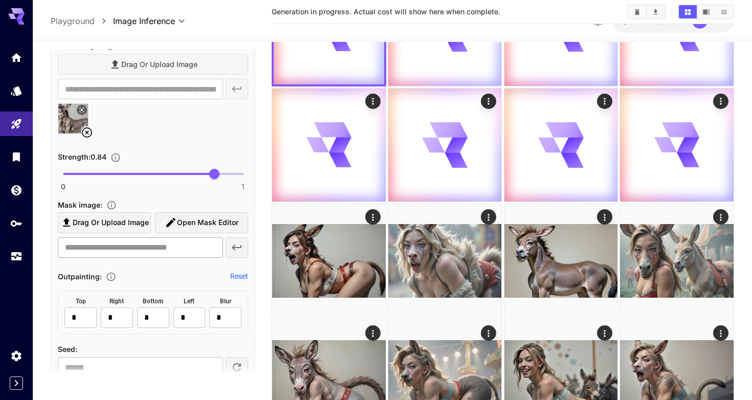
scroll to position [867, 0]
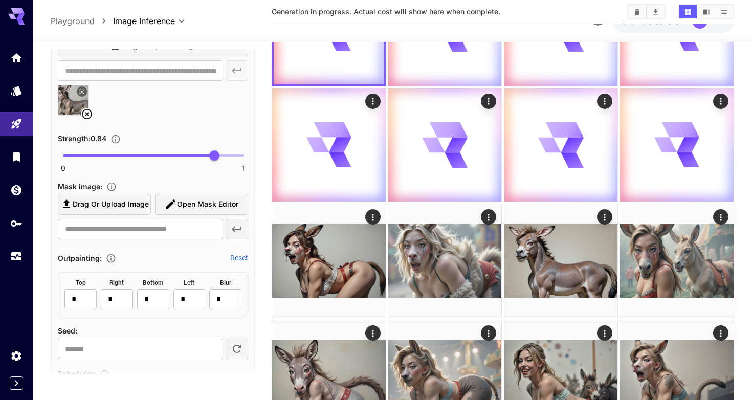
type input "****"
click at [139, 153] on span "0 1 0.84" at bounding box center [153, 155] width 180 height 15
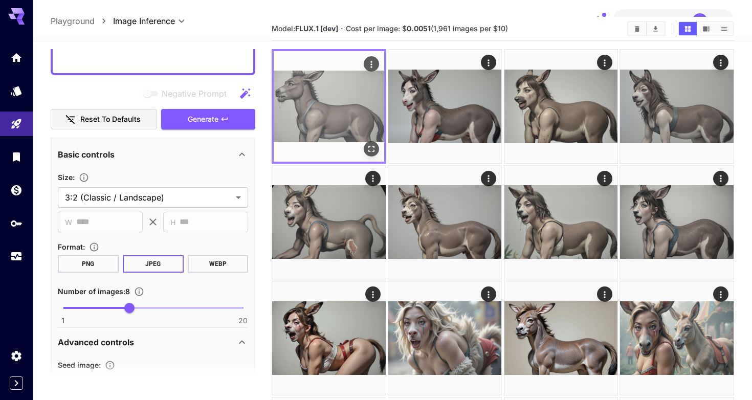
scroll to position [33, 0]
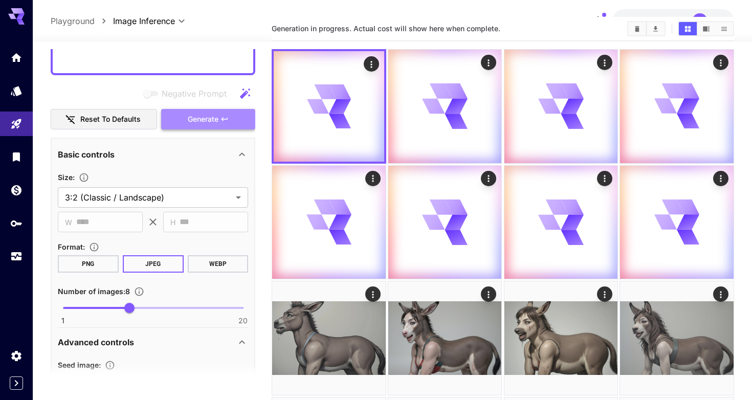
click at [191, 125] on button "Generate" at bounding box center [208, 119] width 94 height 21
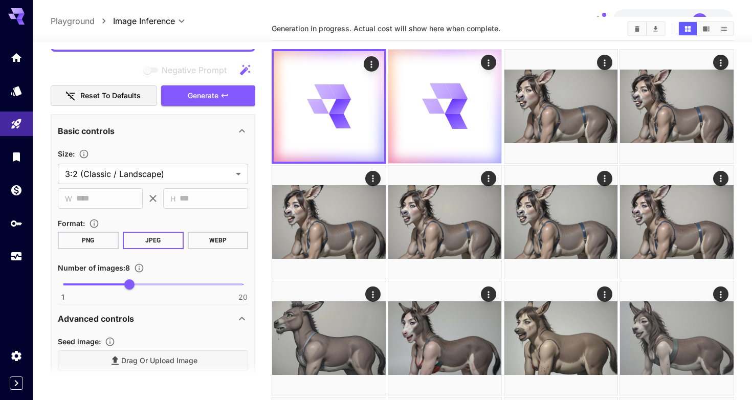
scroll to position [552, 0]
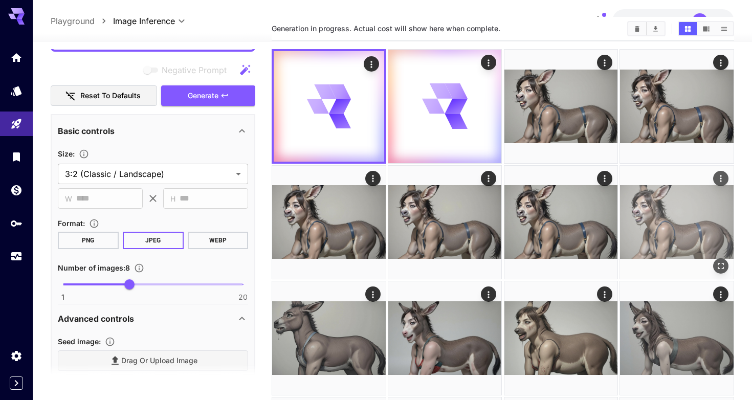
click at [647, 208] on img at bounding box center [677, 223] width 114 height 114
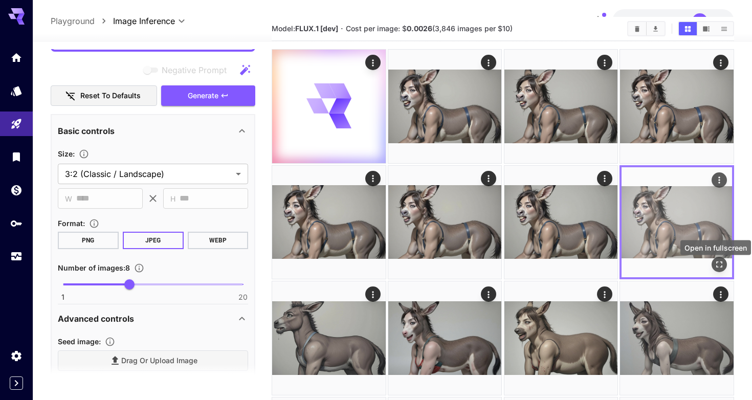
click at [720, 270] on icon "Open in fullscreen" at bounding box center [719, 264] width 10 height 10
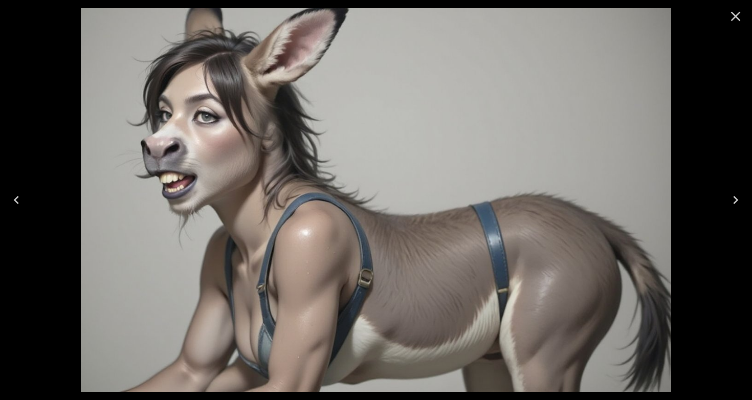
click at [732, 20] on icon "Close" at bounding box center [736, 17] width 10 height 10
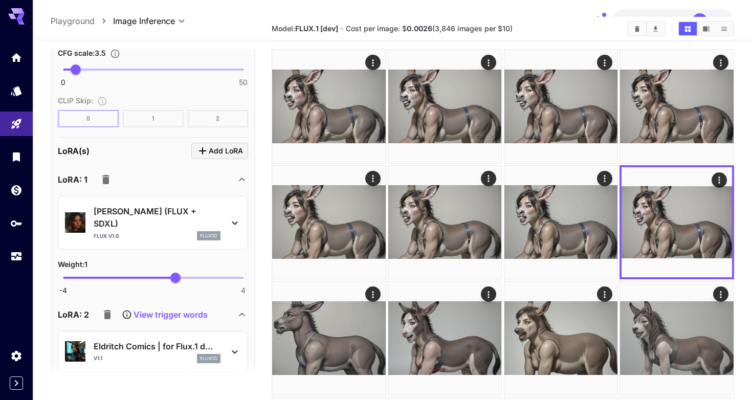
scroll to position [1342, 0]
click at [138, 226] on p "[PERSON_NAME] (FLUX + SDXL)" at bounding box center [157, 217] width 127 height 25
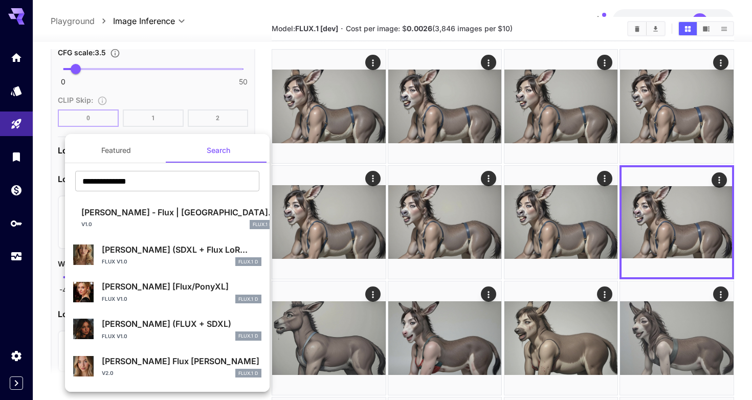
scroll to position [0, 0]
drag, startPoint x: 159, startPoint y: 181, endPoint x: 81, endPoint y: 178, distance: 77.3
click at [81, 178] on input "**********" at bounding box center [167, 181] width 184 height 20
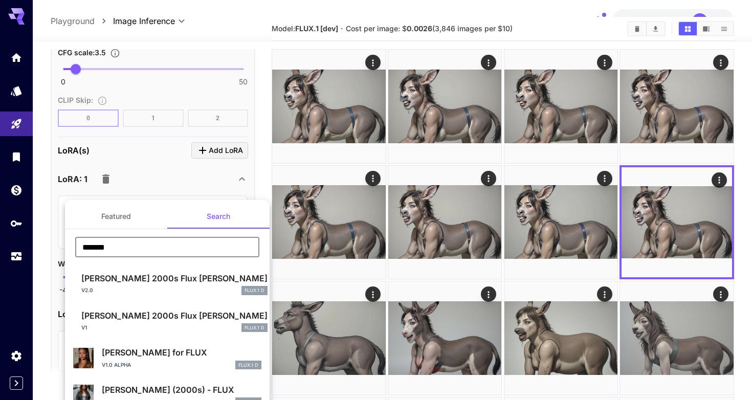
type input "*******"
drag, startPoint x: 117, startPoint y: 290, endPoint x: 138, endPoint y: 306, distance: 26.5
click at [138, 342] on div "Rihanna for FLUX v1.0 alpha FLUX.1 D" at bounding box center [167, 357] width 188 height 31
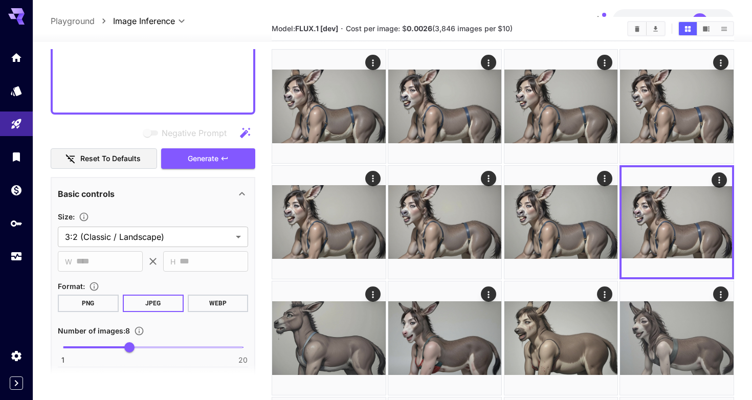
scroll to position [437, 0]
